Goal: Task Accomplishment & Management: Manage account settings

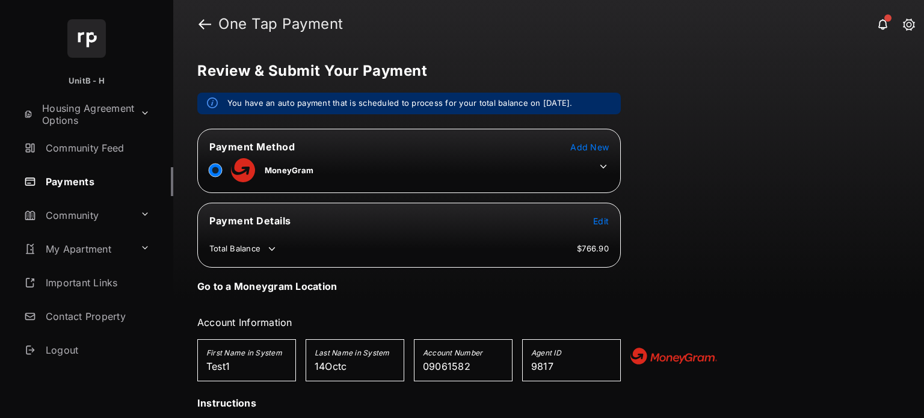
click at [605, 158] on td at bounding box center [600, 164] width 18 height 18
click at [602, 164] on icon at bounding box center [603, 166] width 11 height 11
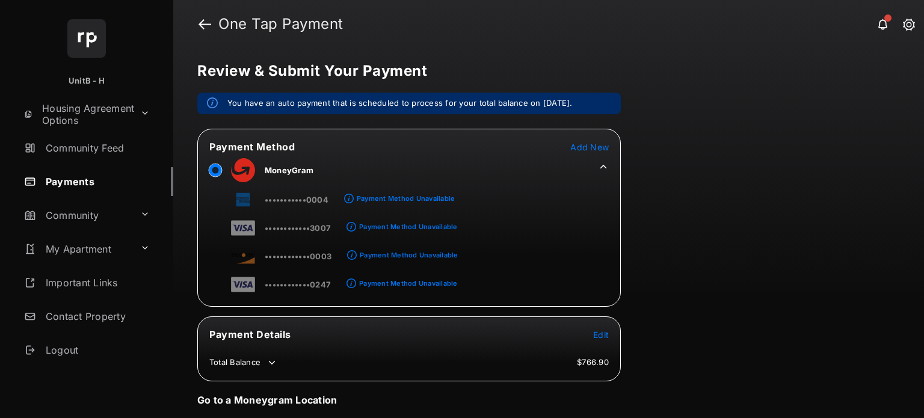
click at [580, 147] on span "Add New" at bounding box center [589, 147] width 39 height 10
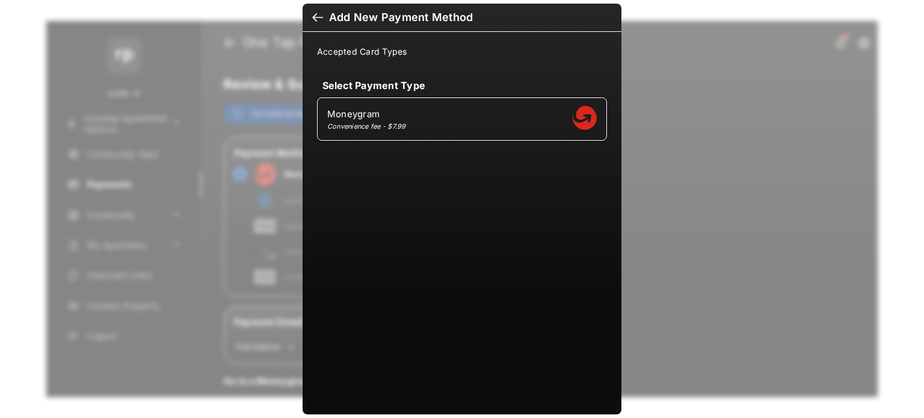
click at [320, 23] on div at bounding box center [317, 18] width 11 height 13
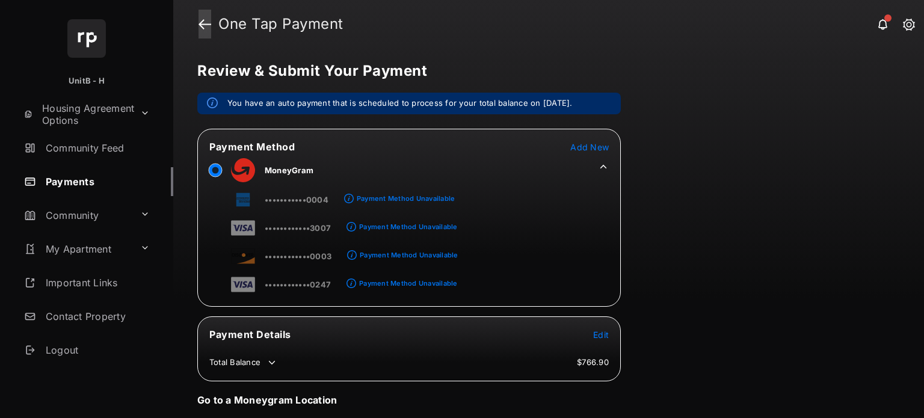
click at [206, 22] on link at bounding box center [205, 24] width 13 height 29
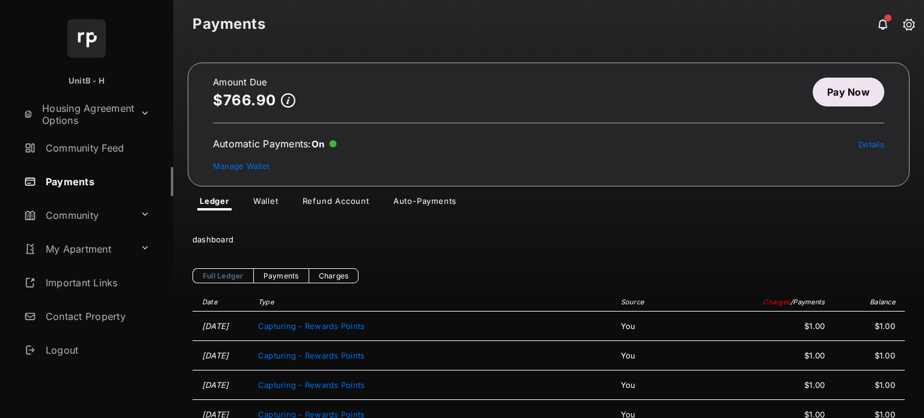
click at [414, 201] on link "Auto-Payments" at bounding box center [425, 203] width 82 height 14
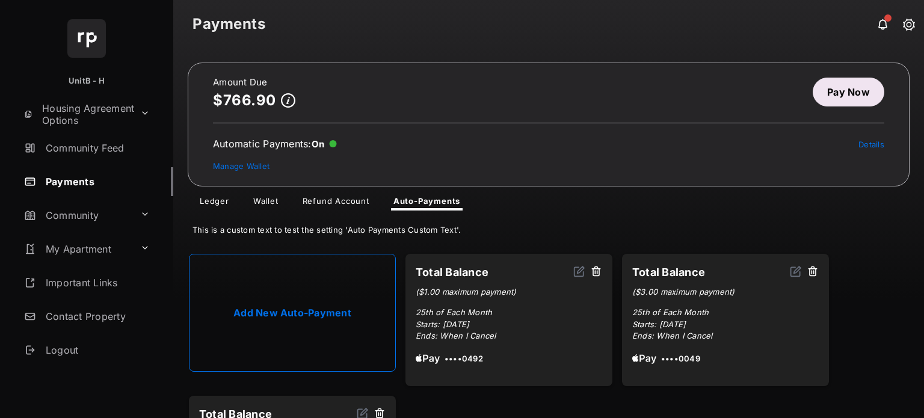
scroll to position [122, 0]
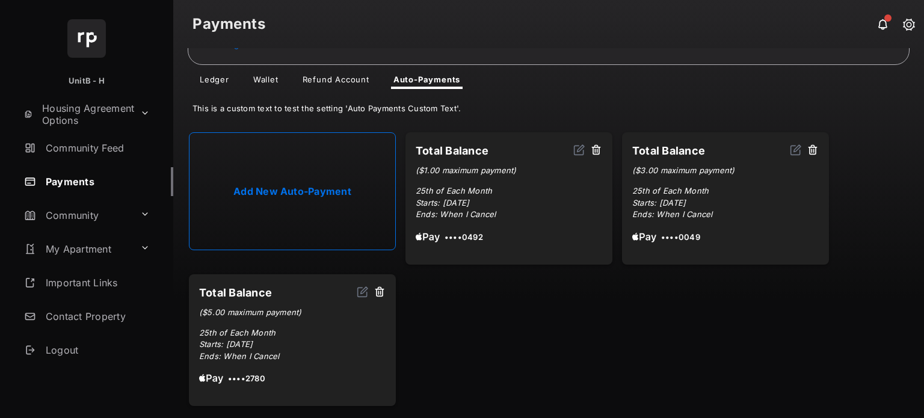
click at [327, 198] on link "Add New Auto-Payment" at bounding box center [292, 191] width 207 height 118
select select "**********"
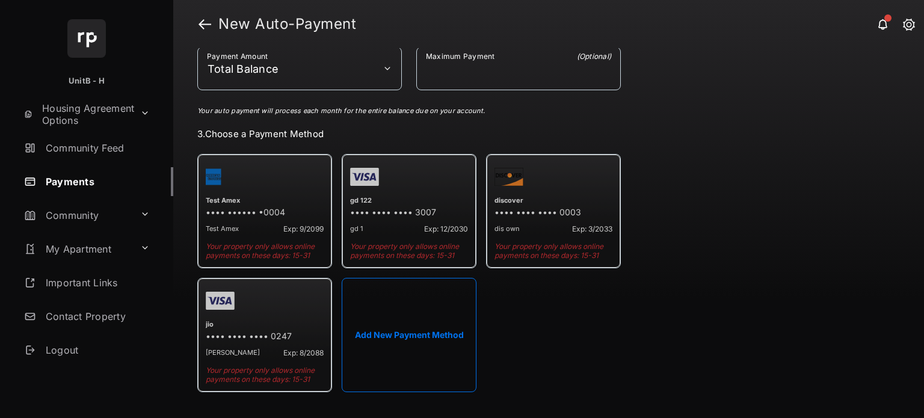
scroll to position [209, 0]
click at [446, 313] on button "Add New Payment Method" at bounding box center [409, 336] width 135 height 114
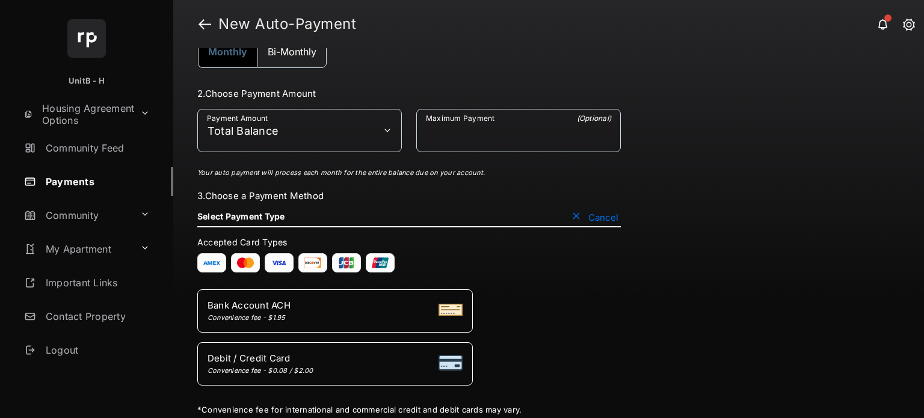
scroll to position [147, 0]
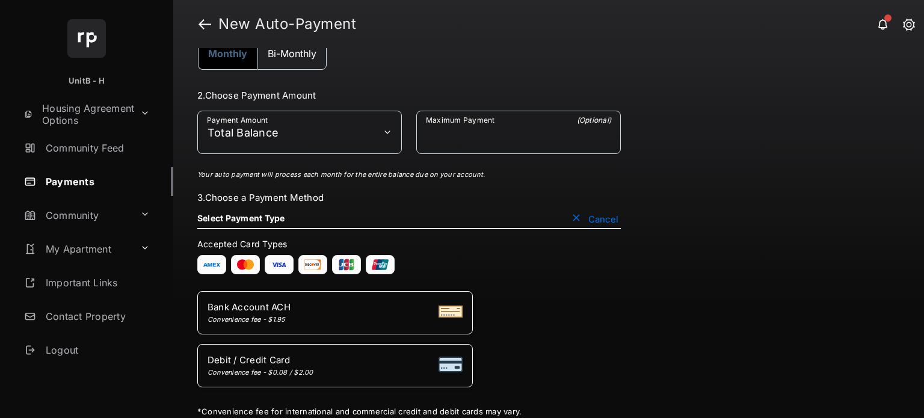
click at [352, 351] on li "Debit / Credit Card Convenience fee - $0.08 / $2.00" at bounding box center [335, 365] width 276 height 43
select select "**"
